Goal: Find specific page/section: Find specific page/section

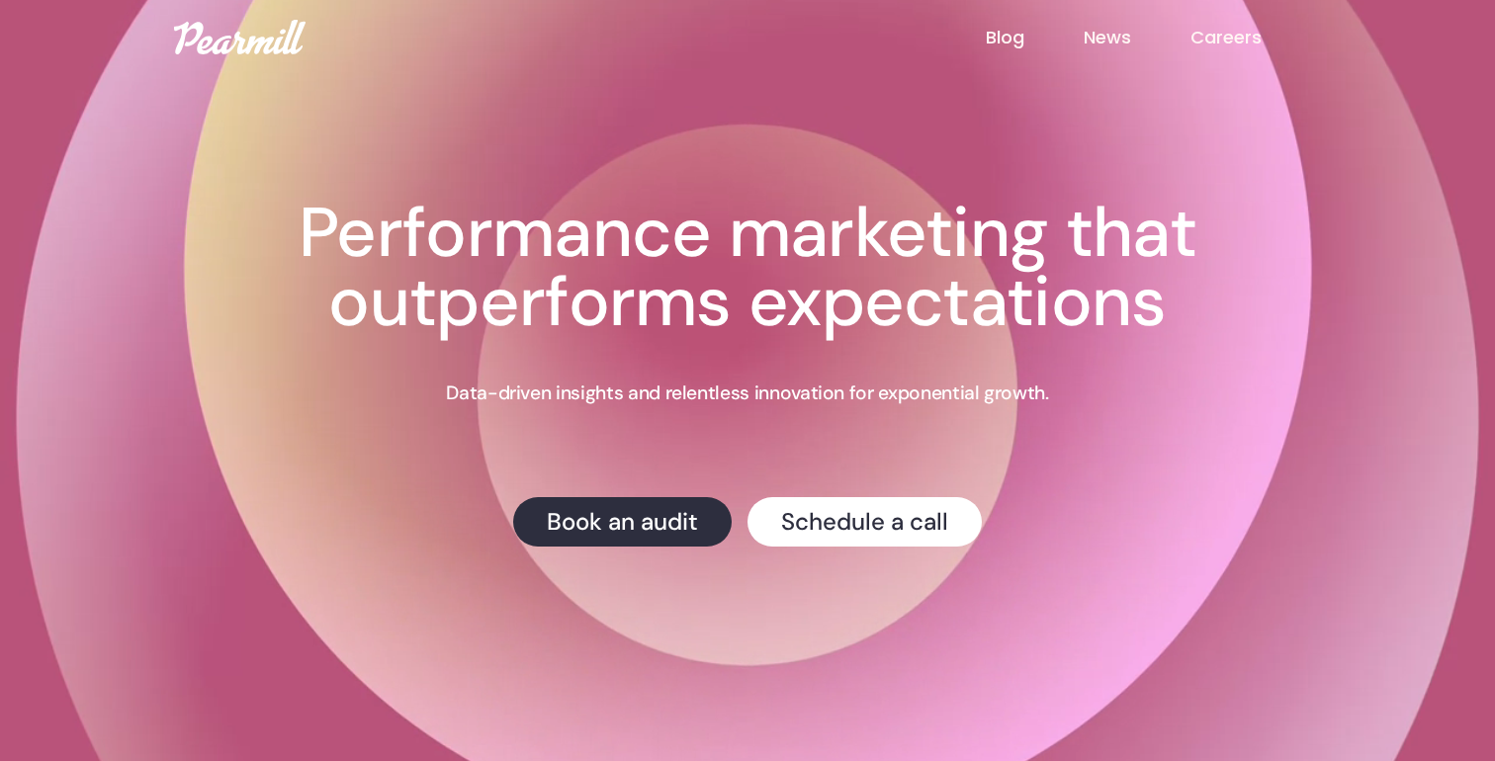
click at [1244, 32] on link "Careers" at bounding box center [1256, 38] width 131 height 26
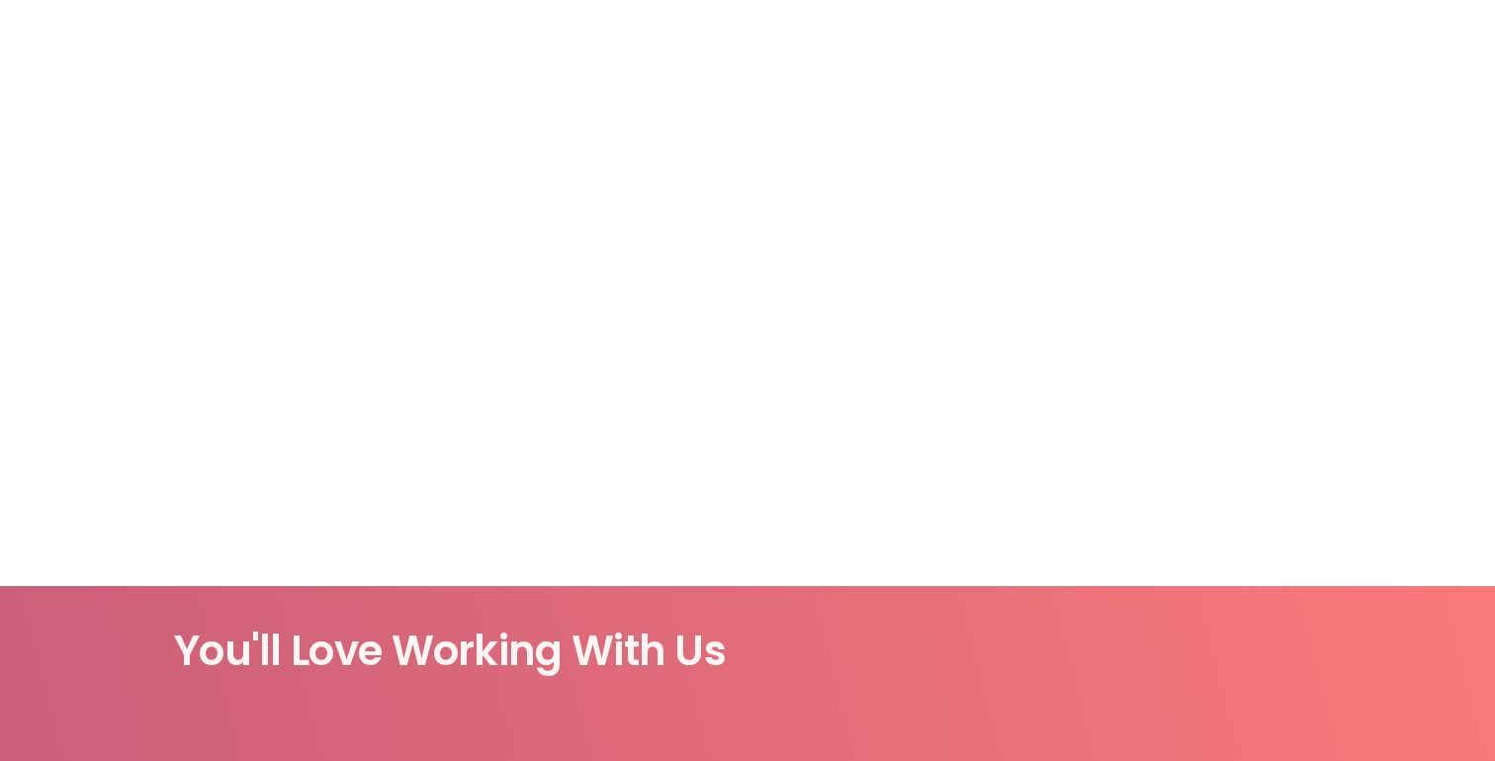
scroll to position [460, 0]
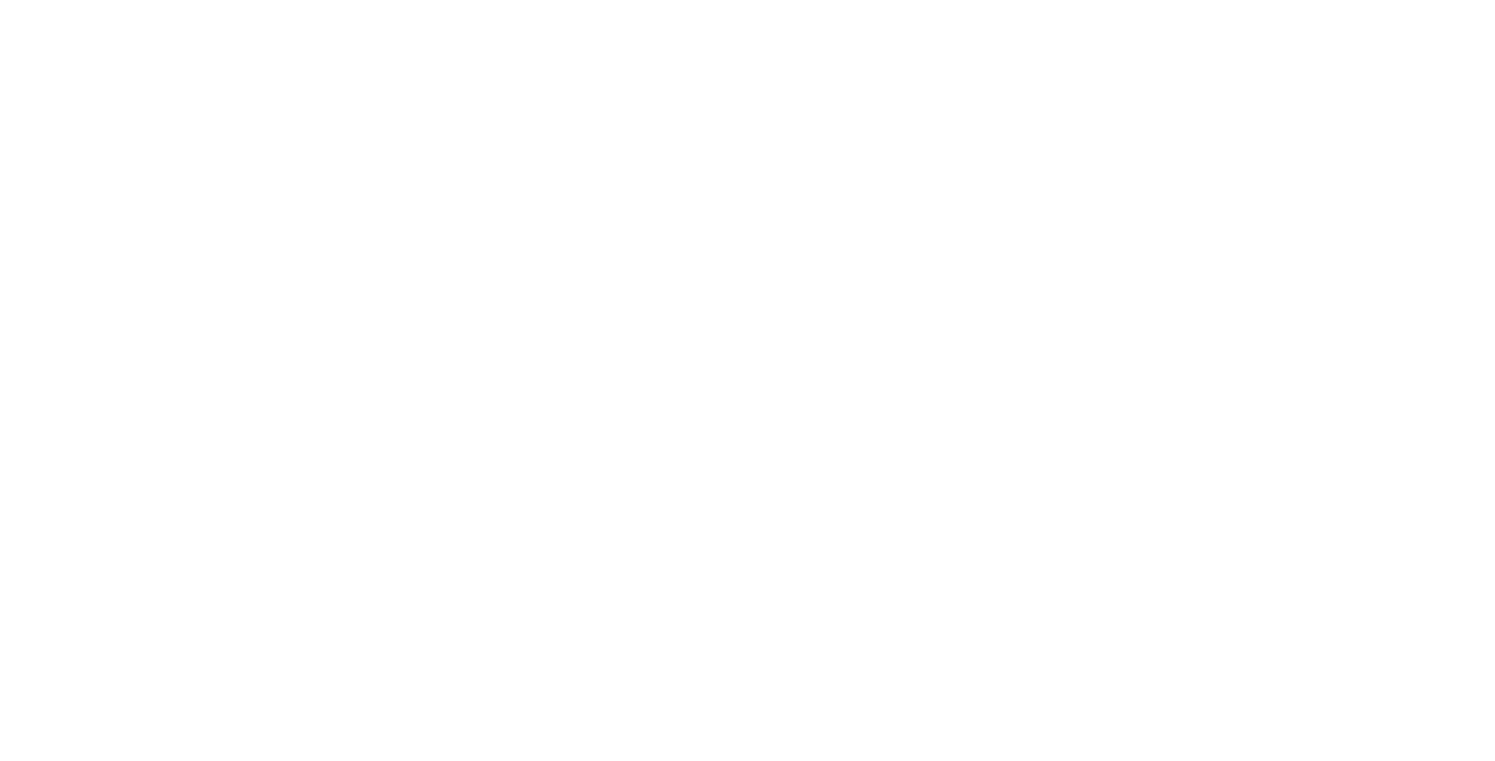
scroll to position [486, 0]
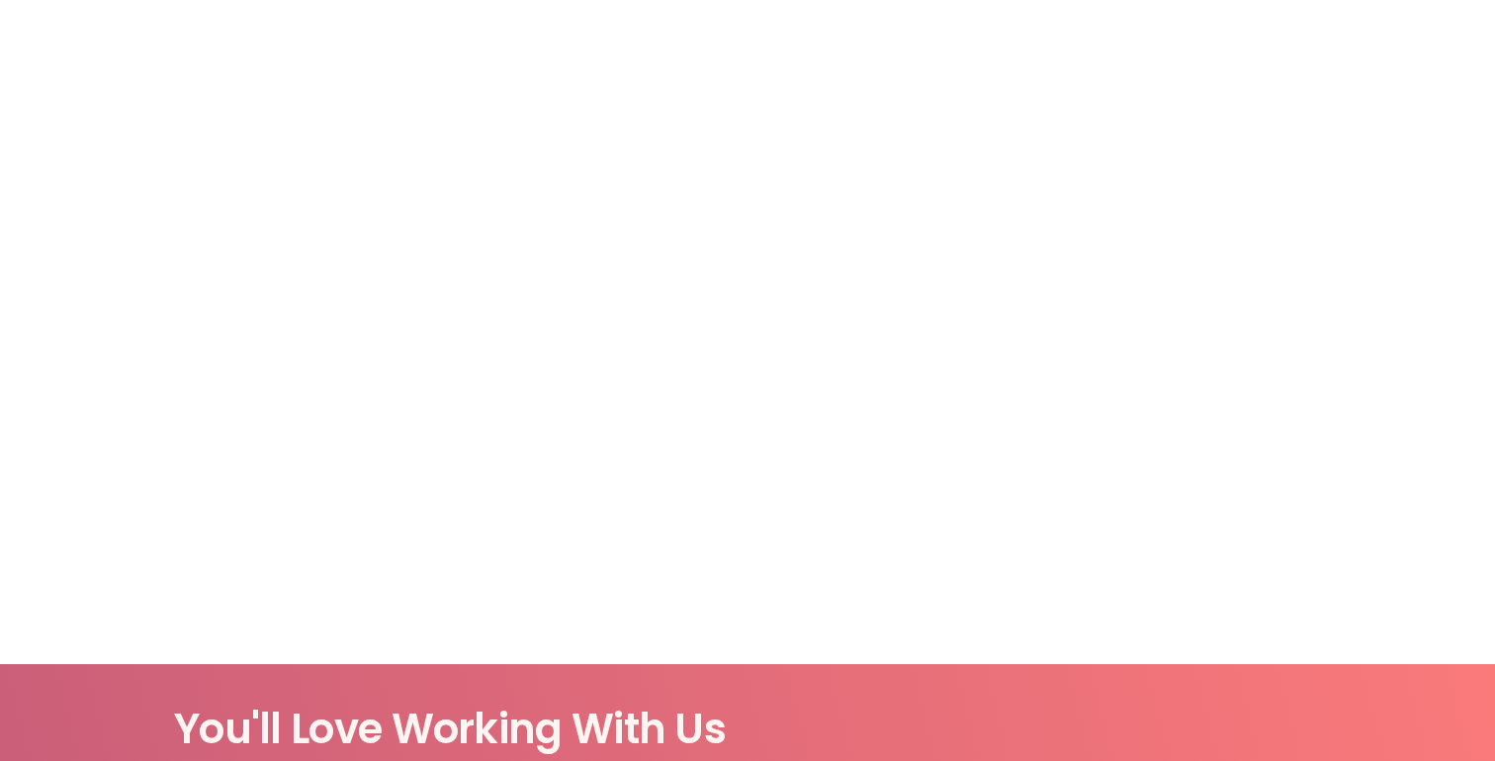
scroll to position [1361, 0]
